Goal: Check status: Check status

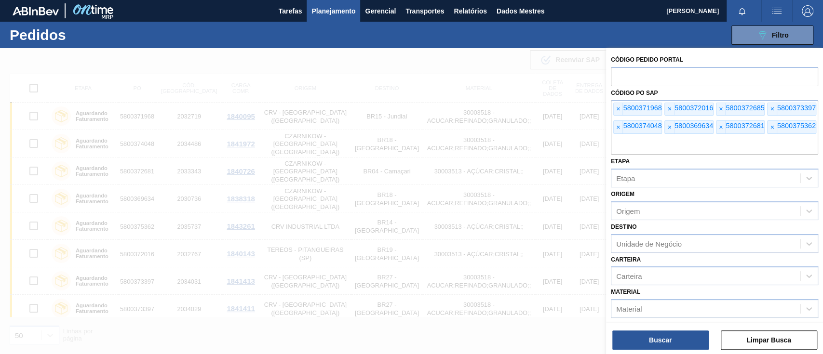
scroll to position [32, 0]
click at [620, 107] on span "×" at bounding box center [618, 109] width 9 height 13
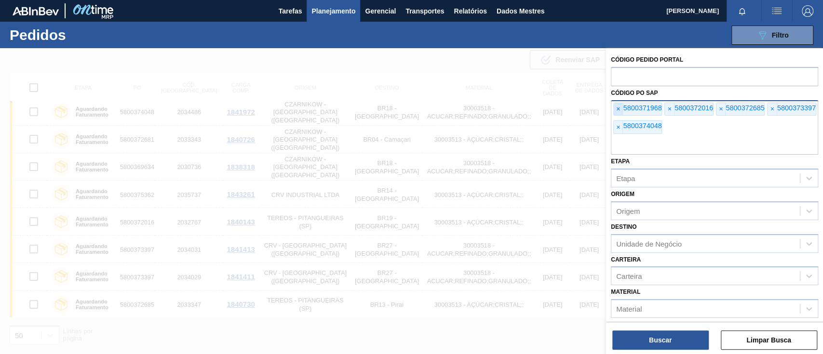
click at [619, 107] on font "×" at bounding box center [618, 109] width 4 height 8
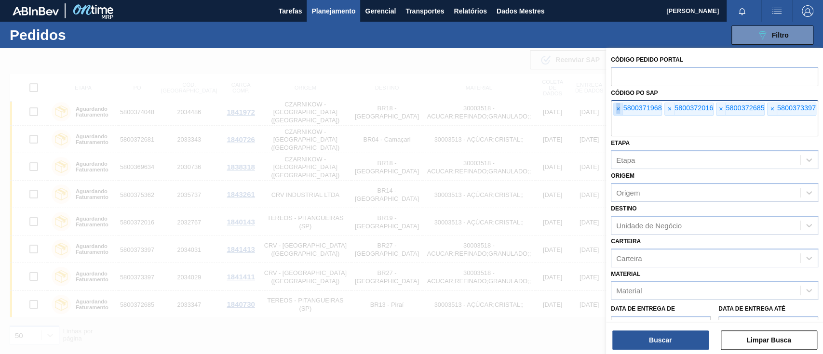
click at [619, 107] on font "×" at bounding box center [618, 109] width 4 height 8
click at [618, 107] on font "×" at bounding box center [618, 109] width 4 height 8
click at [617, 118] on input "text" at bounding box center [714, 127] width 207 height 18
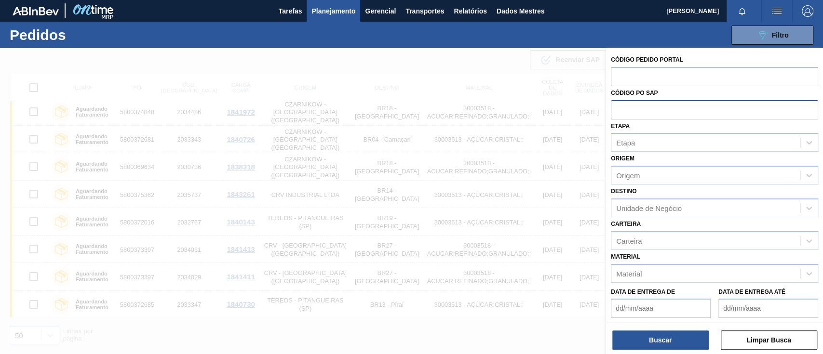
paste input "5800374048"
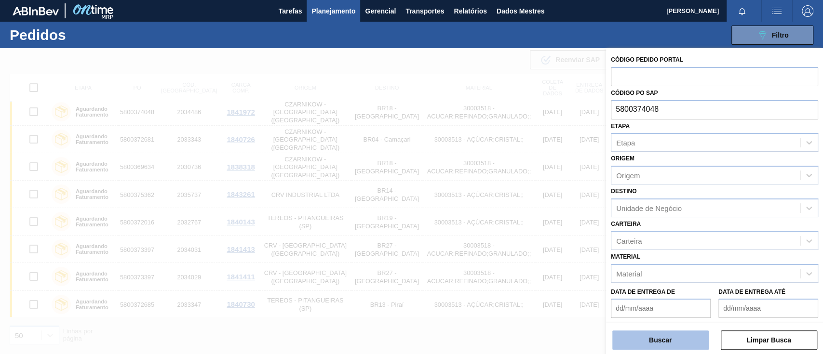
type input "5800374048"
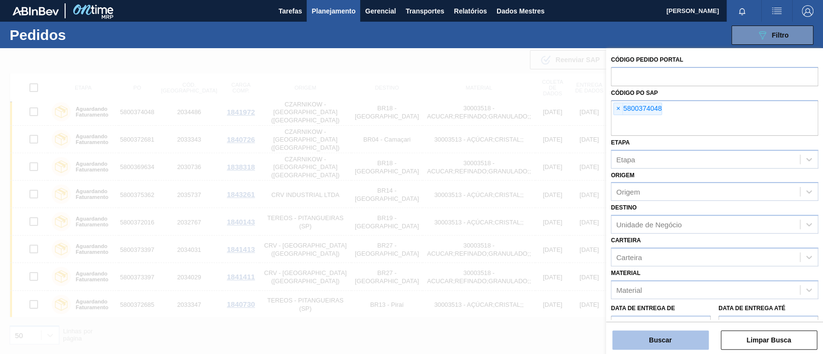
click at [672, 341] on button "Buscar" at bounding box center [660, 340] width 96 height 19
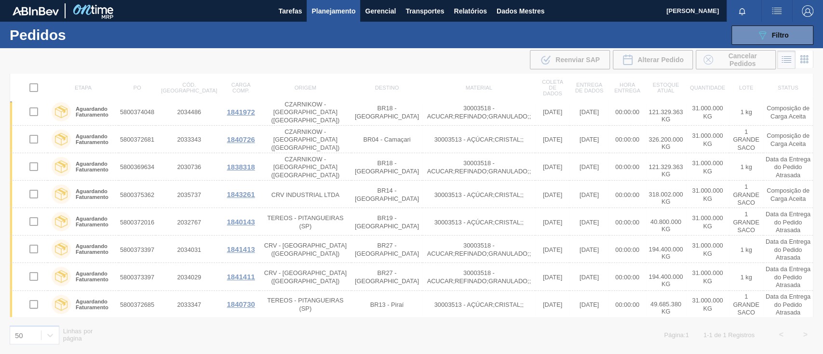
scroll to position [0, 0]
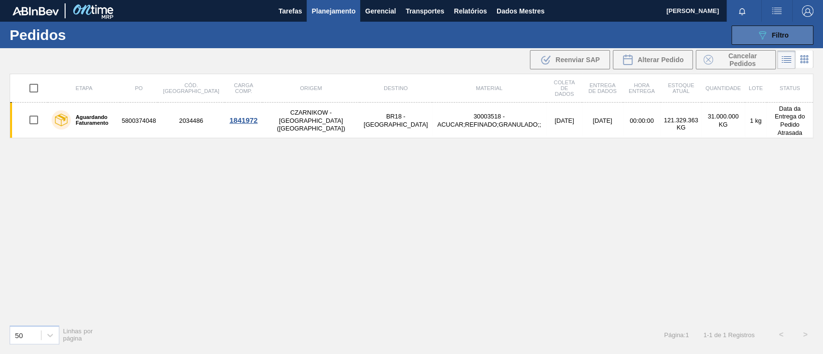
click at [740, 27] on button "089F7B8B-B2A5-4AFE-B5C0-19BA573D28AC Filtro" at bounding box center [772, 35] width 82 height 19
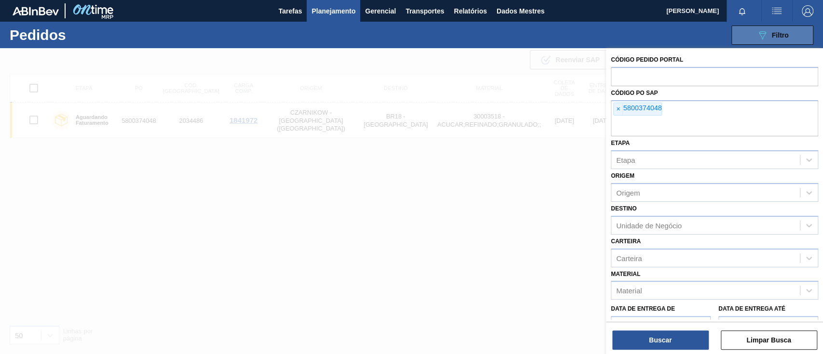
click at [744, 32] on button "089F7B8B-B2A5-4AFE-B5C0-19BA573D28AC Filtro" at bounding box center [772, 35] width 82 height 19
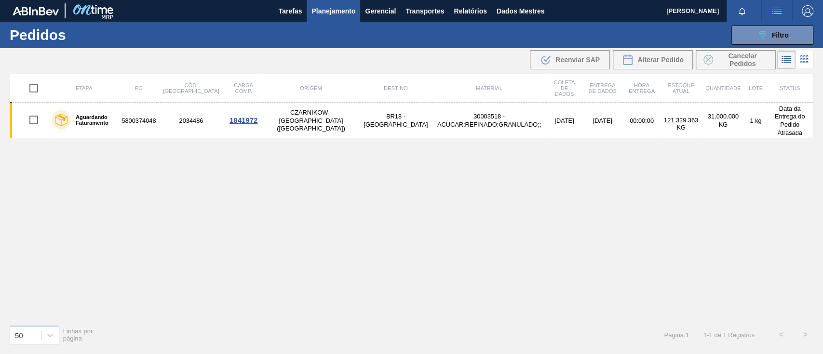
click at [752, 23] on div "089F7B8B-B2A5-4AFE-B5C0-19BA573D28AC Filtro Código Pedido Portal Código PO SAP …" at bounding box center [484, 35] width 667 height 29
click at [752, 38] on button "089F7B8B-B2A5-4AFE-B5C0-19BA573D28AC Filtro" at bounding box center [772, 35] width 82 height 19
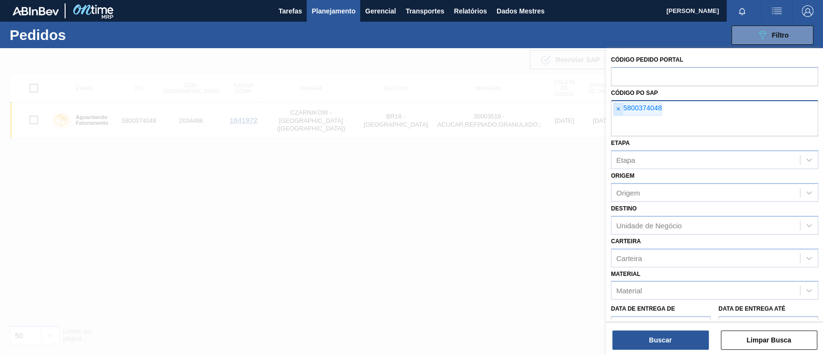
click at [617, 113] on span "×" at bounding box center [618, 109] width 9 height 13
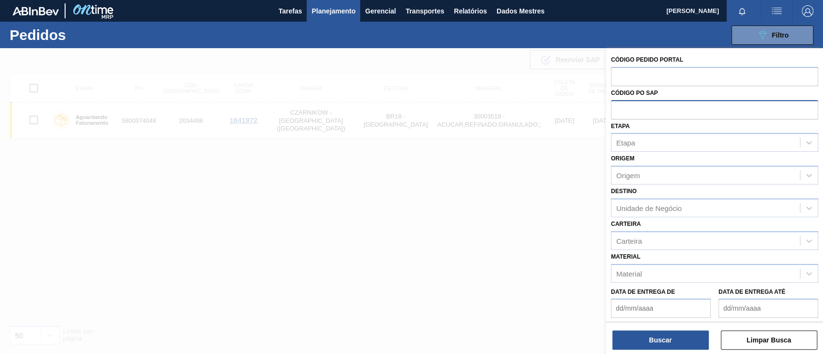
paste input "5800371968"
type input "5800371968"
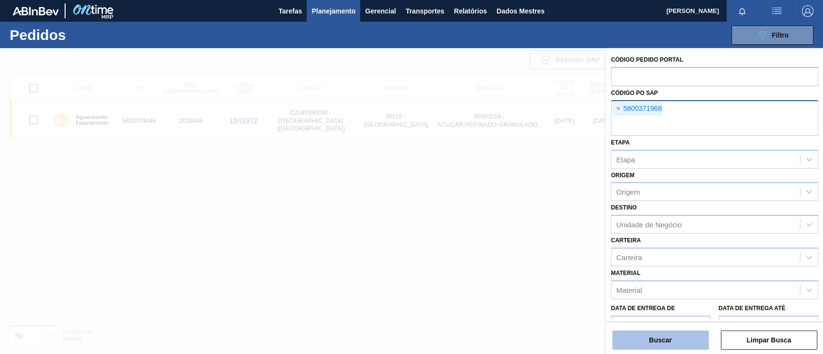
click at [667, 335] on button "Buscar" at bounding box center [660, 340] width 96 height 19
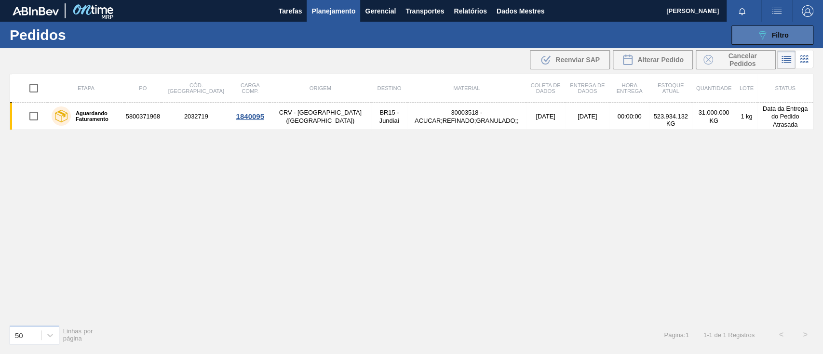
click at [767, 27] on button "089F7B8B-B2A5-4AFE-B5C0-19BA573D28AC Filtro" at bounding box center [772, 35] width 82 height 19
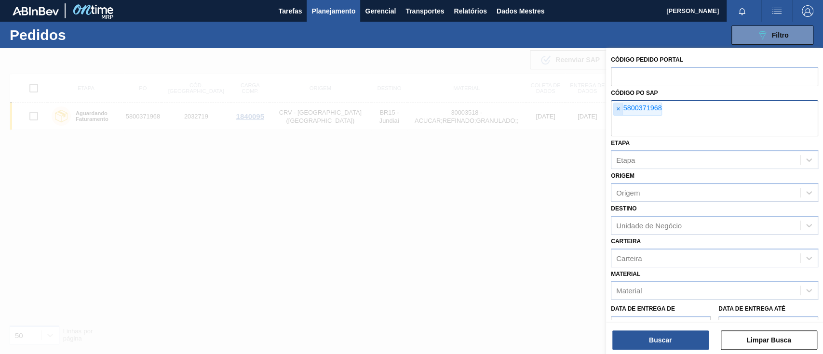
click at [614, 113] on span "×" at bounding box center [618, 109] width 9 height 13
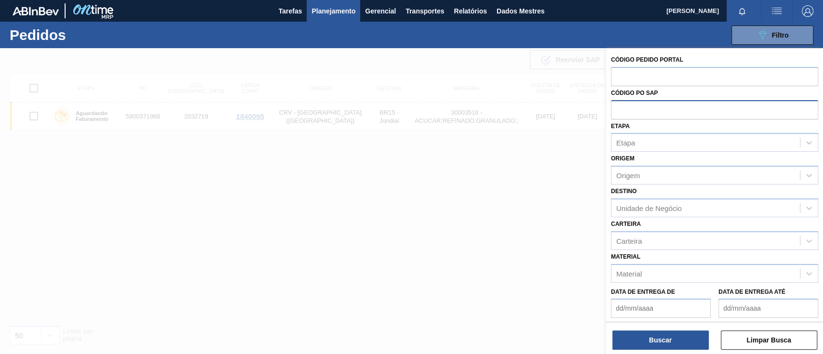
paste input "5800375362"
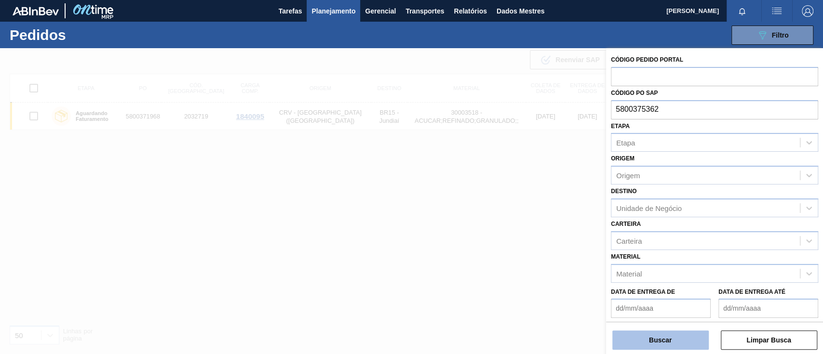
type input "5800375362"
click at [661, 345] on button "Buscar" at bounding box center [660, 340] width 96 height 19
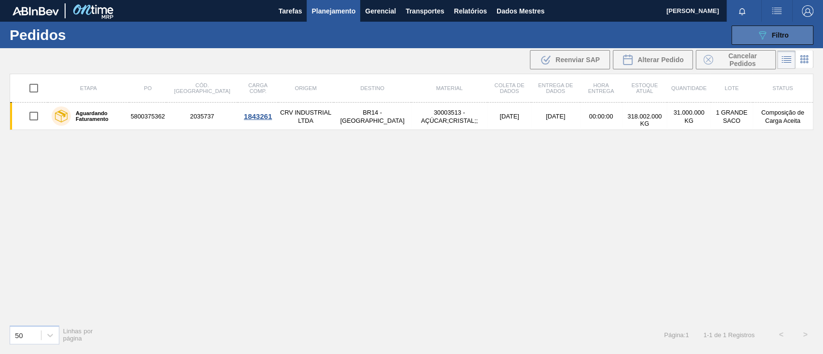
click at [752, 33] on button "089F7B8B-B2A5-4AFE-B5C0-19BA573D28AC Filtro" at bounding box center [772, 35] width 82 height 19
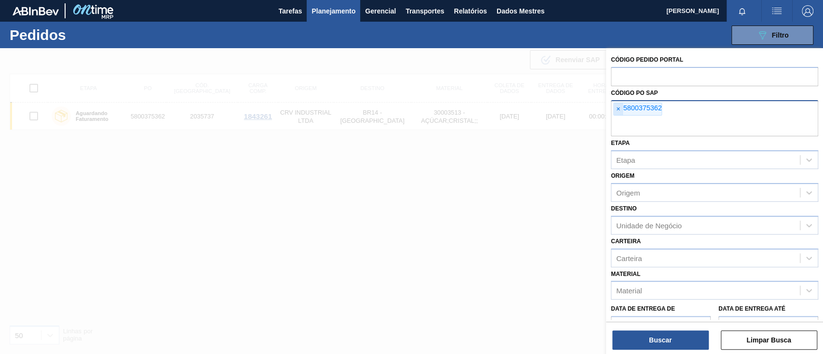
click at [618, 107] on font "×" at bounding box center [618, 109] width 4 height 8
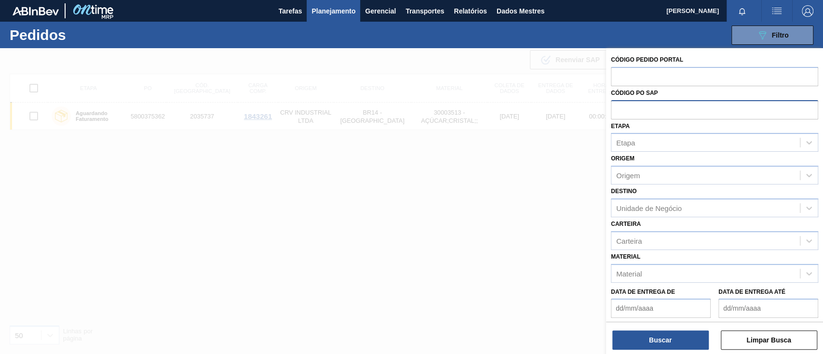
paste input "5800375362"
type input "5800375362"
click at [660, 349] on button "Buscar" at bounding box center [660, 340] width 96 height 19
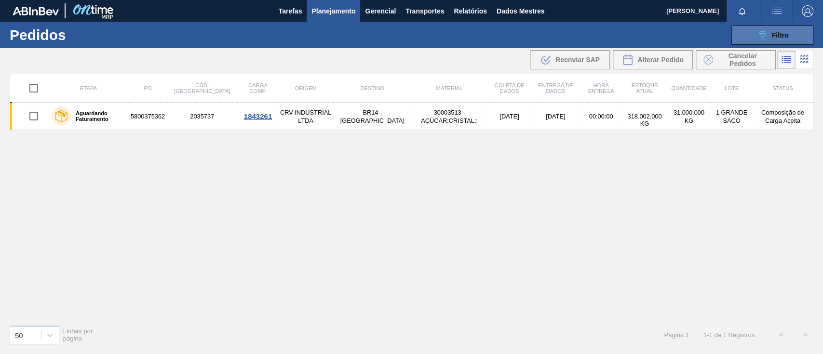
click at [737, 33] on button "089F7B8B-B2A5-4AFE-B5C0-19BA573D28AC Filtro" at bounding box center [772, 35] width 82 height 19
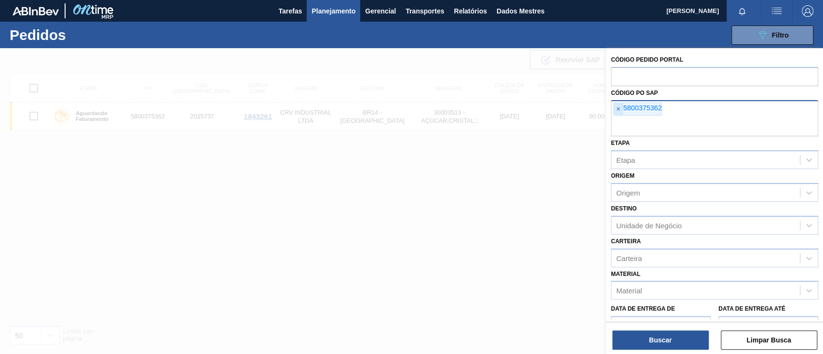
click at [619, 109] on font "×" at bounding box center [618, 109] width 4 height 8
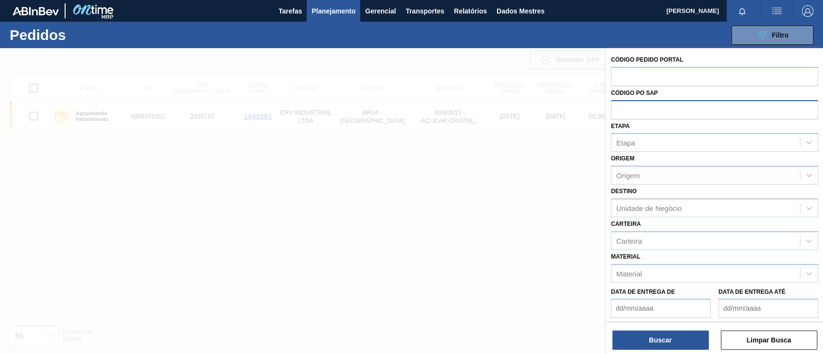
paste input "5800372019"
type input "5800372019"
click at [657, 340] on font "Buscar" at bounding box center [660, 341] width 23 height 8
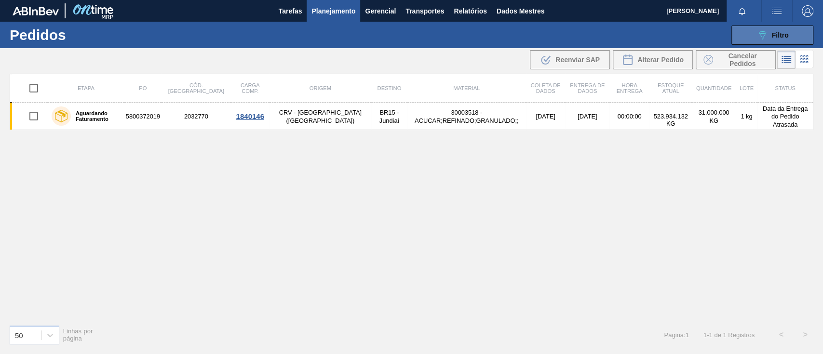
click at [787, 33] on font "Filtro" at bounding box center [780, 35] width 17 height 8
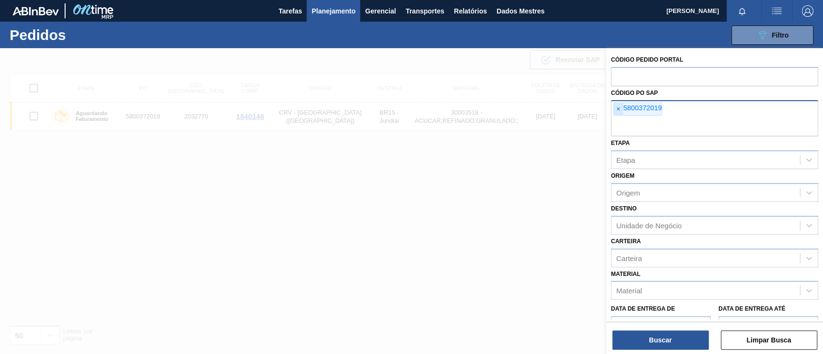
click at [615, 108] on span "×" at bounding box center [618, 109] width 9 height 13
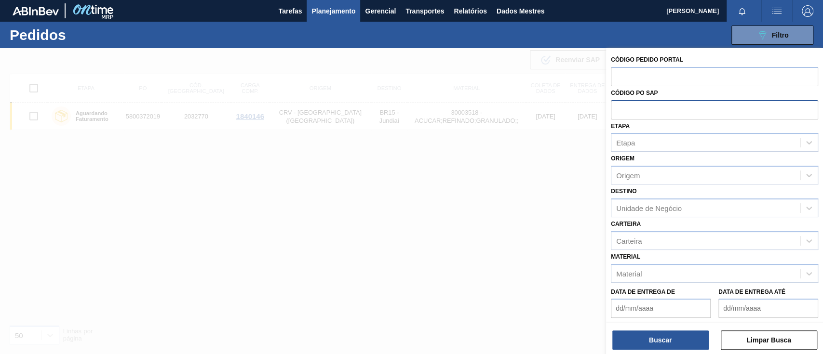
paste input "text"
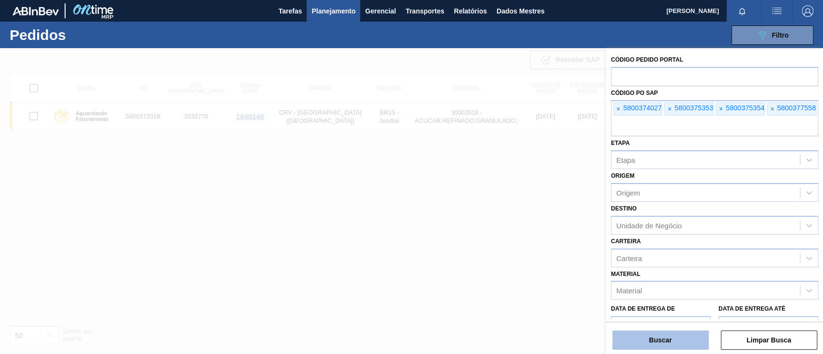
click at [655, 337] on font "Buscar" at bounding box center [660, 341] width 23 height 8
